Goal: Find specific page/section: Find specific page/section

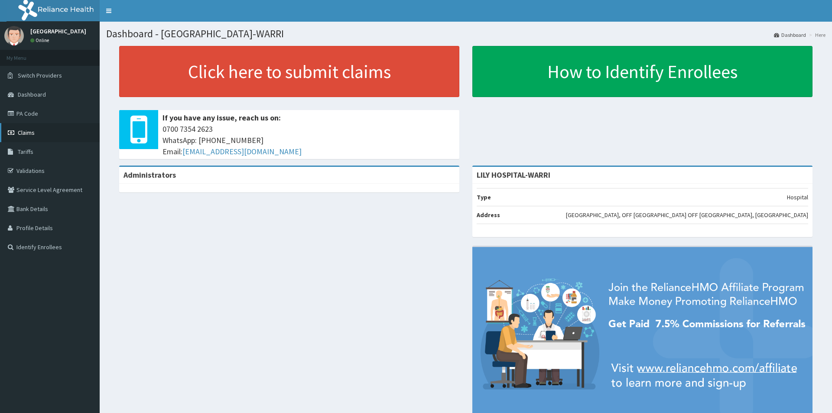
click at [38, 136] on link "Claims" at bounding box center [50, 132] width 100 height 19
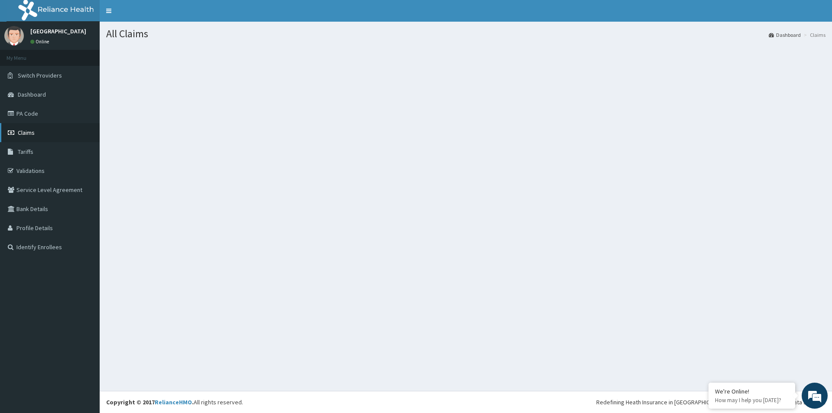
click at [35, 131] on link "Claims" at bounding box center [50, 132] width 100 height 19
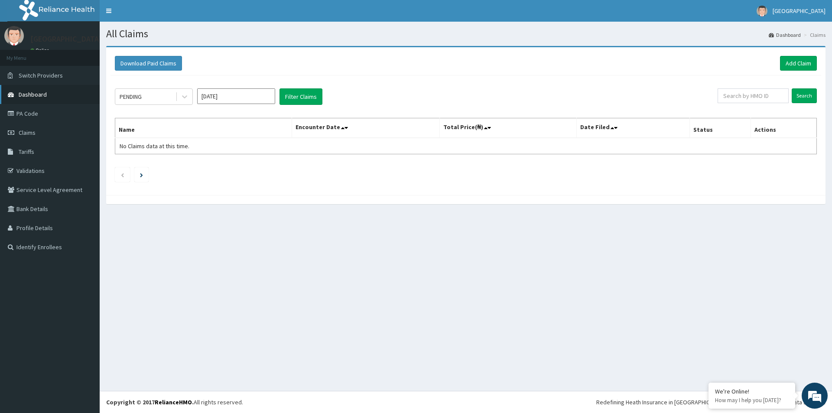
click at [42, 89] on link "Dashboard" at bounding box center [50, 94] width 100 height 19
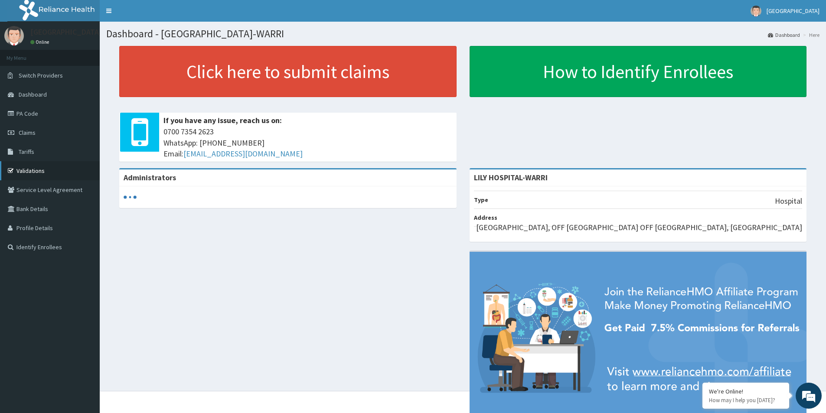
click at [36, 170] on link "Validations" at bounding box center [50, 170] width 100 height 19
